Goal: Information Seeking & Learning: Learn about a topic

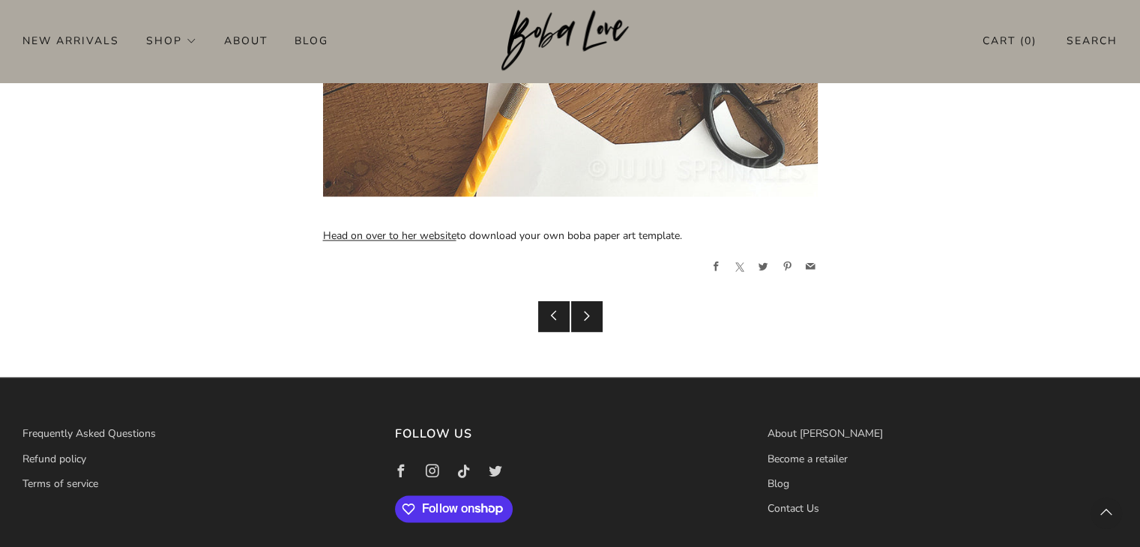
scroll to position [2457, 0]
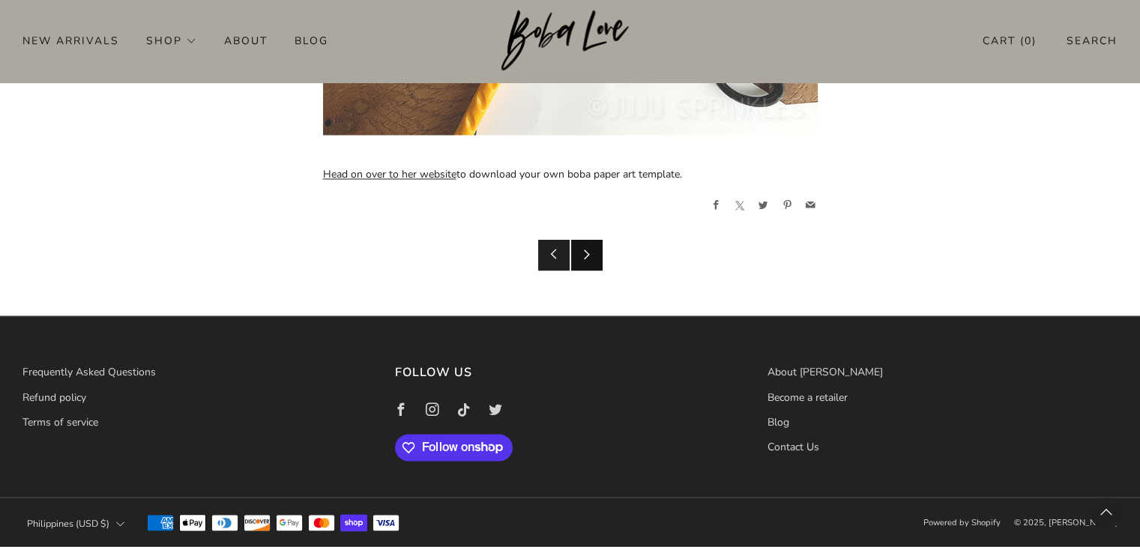
click at [587, 253] on icon at bounding box center [586, 254] width 10 height 10
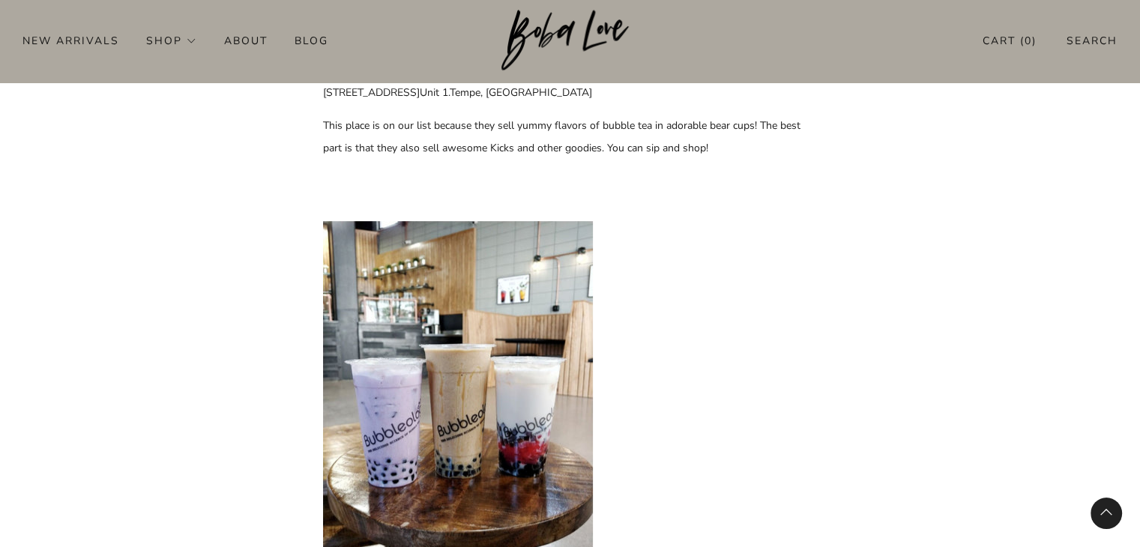
scroll to position [1124, 0]
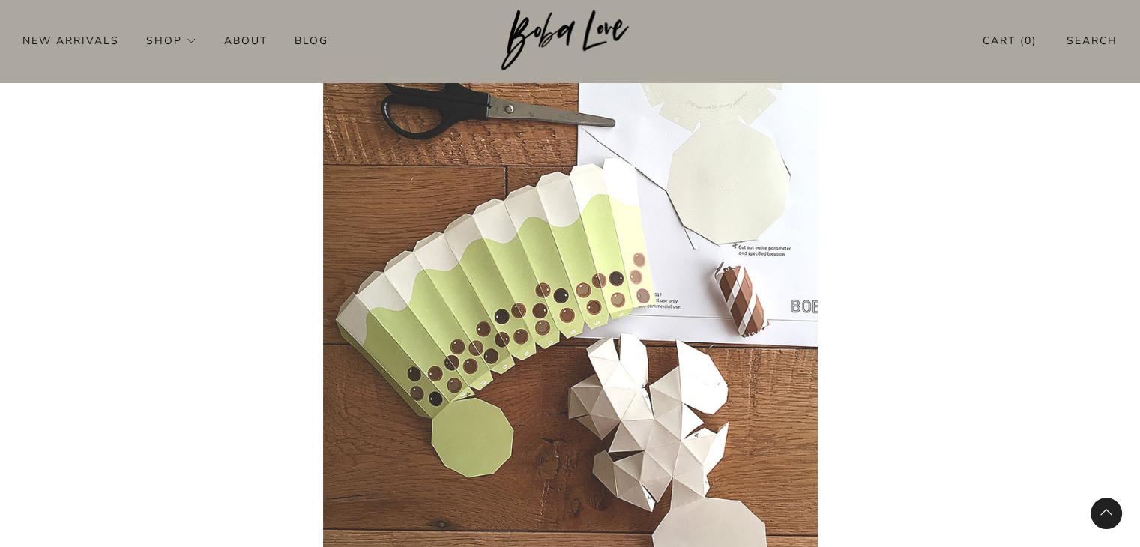
scroll to position [1258, 0]
